Goal: Find specific fact: Find specific fact

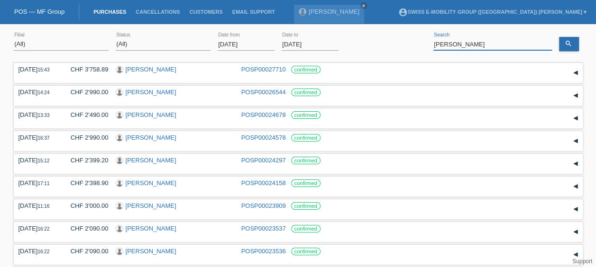
click at [479, 46] on input "[PERSON_NAME]" at bounding box center [492, 44] width 118 height 12
type input "J"
type input "f"
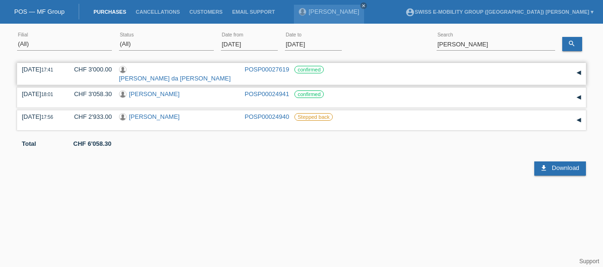
drag, startPoint x: 22, startPoint y: 70, endPoint x: 325, endPoint y: 69, distance: 303.2
click at [325, 69] on div "[DATE] 17:41 CHF 3'000.00 [PERSON_NAME] da [PERSON_NAME] Paulo POSP00027619 con…" at bounding box center [301, 74] width 559 height 16
copy div "[DATE] 17:41 CHF 3'000.00 [PERSON_NAME] da [PERSON_NAME] POSP00027619 confirmed"
click at [473, 46] on input "[PERSON_NAME]" at bounding box center [495, 44] width 118 height 12
type input "F"
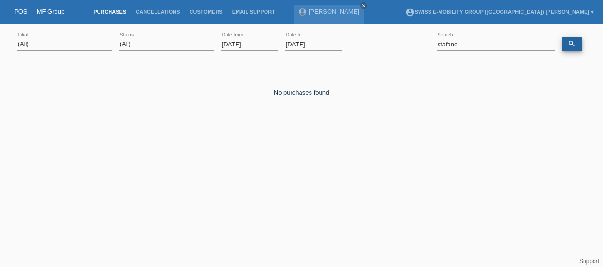
click at [569, 41] on icon "search" at bounding box center [572, 44] width 8 height 8
click at [445, 43] on input "stafano" at bounding box center [495, 44] width 118 height 12
type input "[PERSON_NAME]"
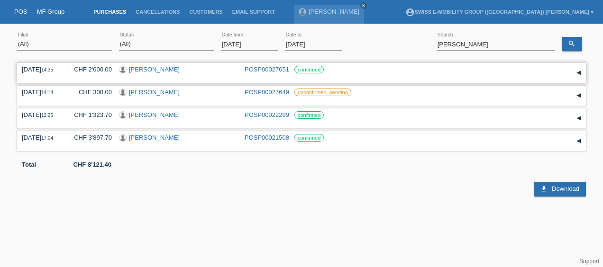
drag, startPoint x: 20, startPoint y: 67, endPoint x: 328, endPoint y: 67, distance: 308.0
click at [328, 67] on div "[DATE] 14:35 CHF 2'600.00 [PERSON_NAME] POSP00027651 confirmed Reservation Date" at bounding box center [301, 73] width 569 height 20
copy div "[DATE] 14:35 CHF 2'600.00 [PERSON_NAME] POSP00027651 confirmed"
